Goal: Find specific page/section

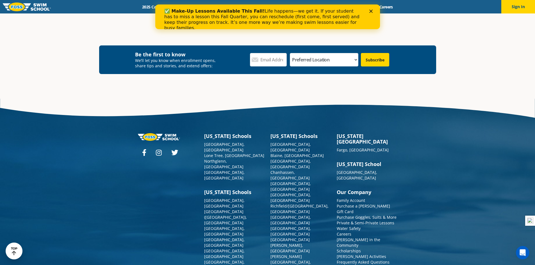
scroll to position [652, 0]
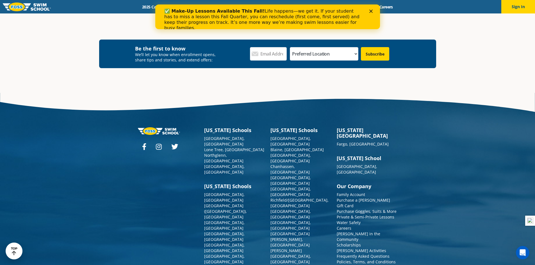
click at [488, 133] on div "Colorado Schools Castle Rock, CO Lone Tree, CO Northglenn, CO Westminster, CO I…" at bounding box center [267, 227] width 535 height 268
click at [452, 133] on div "Colorado Schools Castle Rock, CO Lone Tree, CO Northglenn, CO Westminster, CO I…" at bounding box center [267, 227] width 535 height 268
click at [67, 183] on div "Colorado Schools Castle Rock, CO Lone Tree, CO Northglenn, CO Westminster, CO I…" at bounding box center [267, 227] width 535 height 268
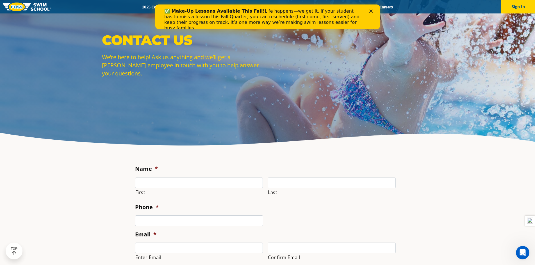
scroll to position [0, 0]
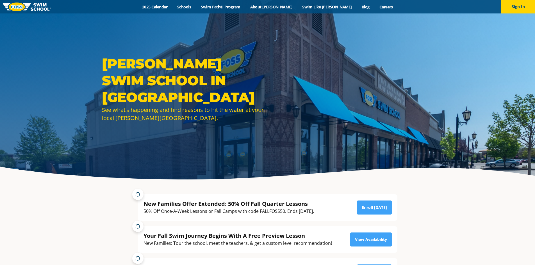
click at [104, 203] on section "New Families Offer Extended: 50% Off Fall Quarter Lessons 50% Off Once-A-Week L…" at bounding box center [267, 237] width 337 height 102
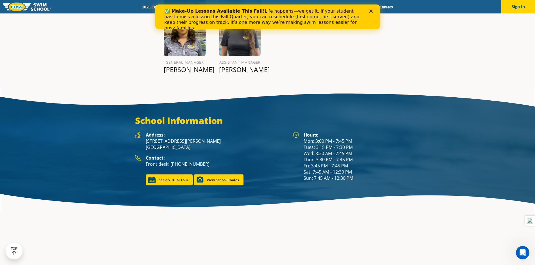
scroll to position [807, 0]
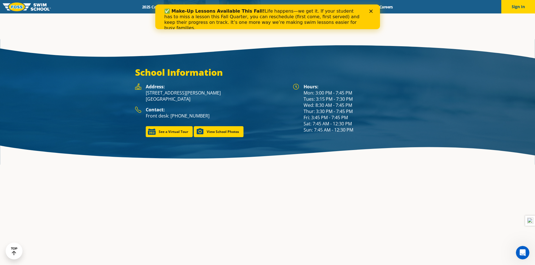
click at [65, 197] on section at bounding box center [267, 228] width 535 height 126
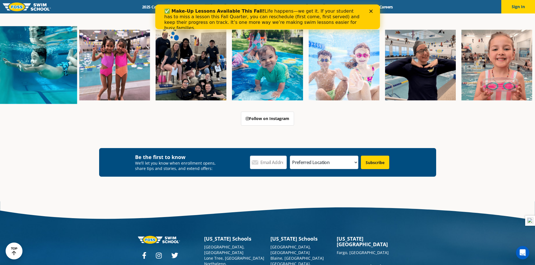
scroll to position [2092, 0]
